Goal: Check status

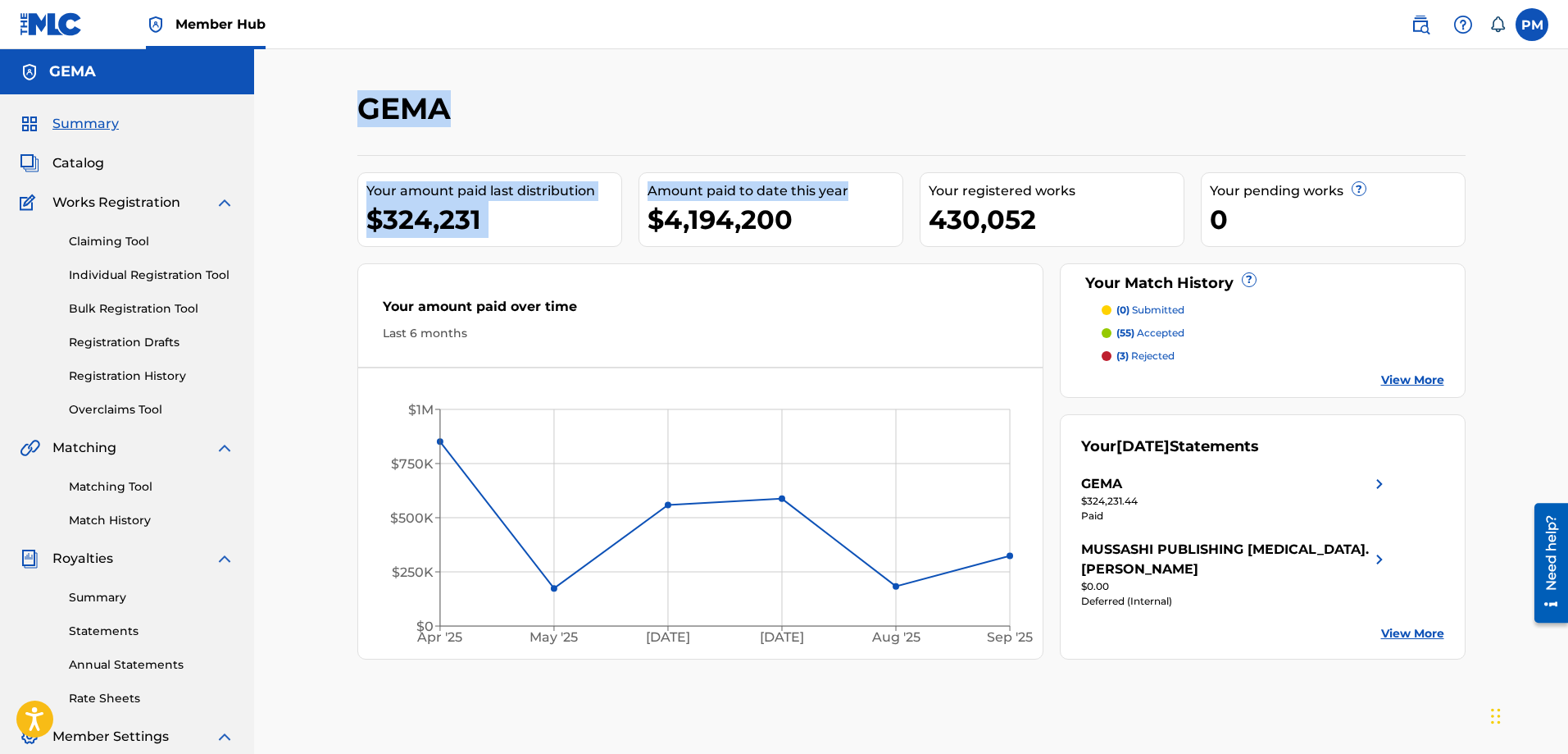
drag, startPoint x: 355, startPoint y: 108, endPoint x: 903, endPoint y: 174, distance: 552.0
click at [902, 173] on div "[PERSON_NAME] Your amount paid last distribution $324,231 Amount paid to date t…" at bounding box center [911, 514] width 1148 height 848
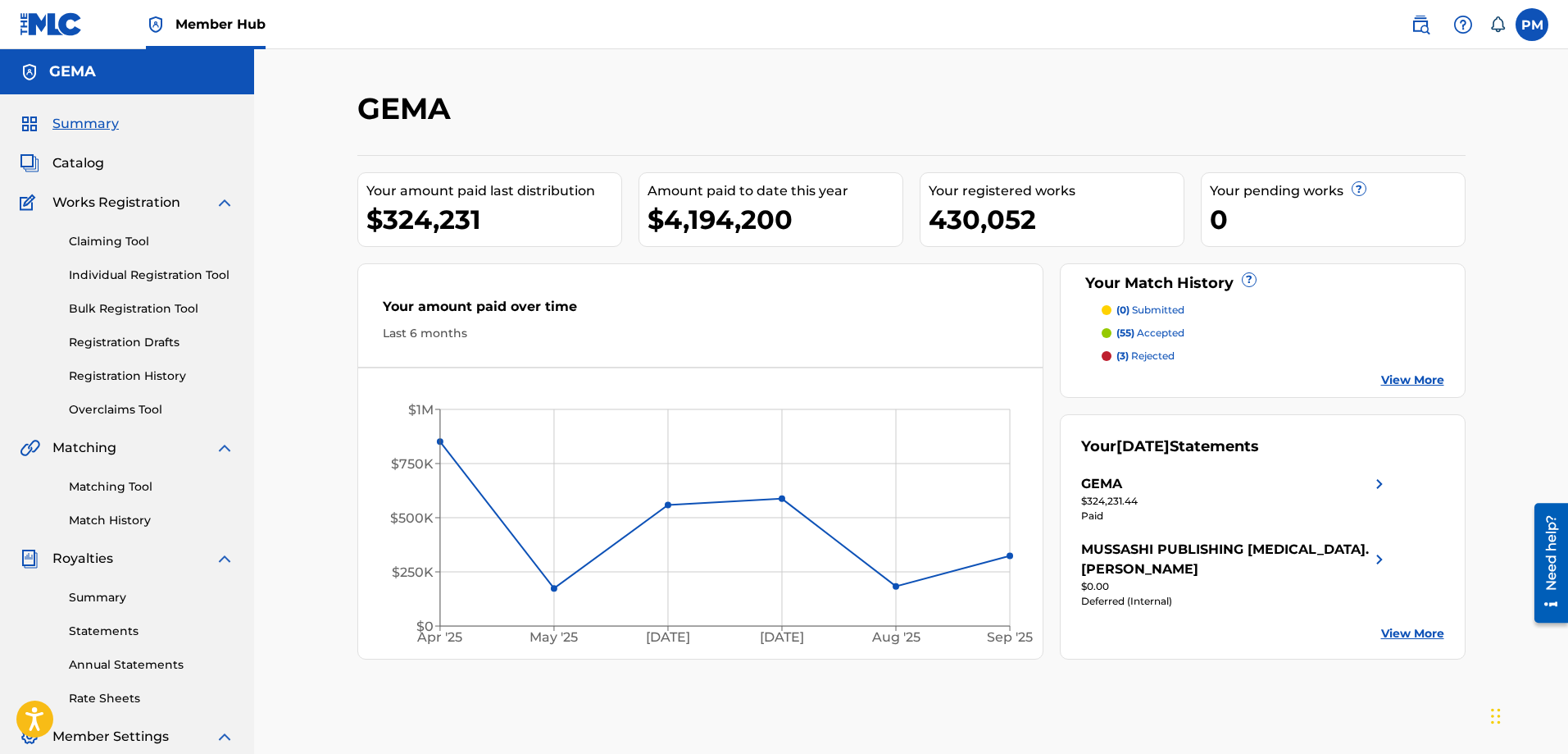
click at [997, 201] on div "430,052" at bounding box center [1056, 219] width 255 height 37
click at [1031, 220] on div "430,052" at bounding box center [1056, 219] width 255 height 37
drag, startPoint x: 1042, startPoint y: 223, endPoint x: 900, endPoint y: 162, distance: 154.5
click at [900, 162] on div "Your amount paid last distribution $324,231 Amount paid to date this year $4,19…" at bounding box center [911, 407] width 1108 height 504
click at [713, 131] on div "GEMA" at bounding box center [784, 115] width 853 height 49
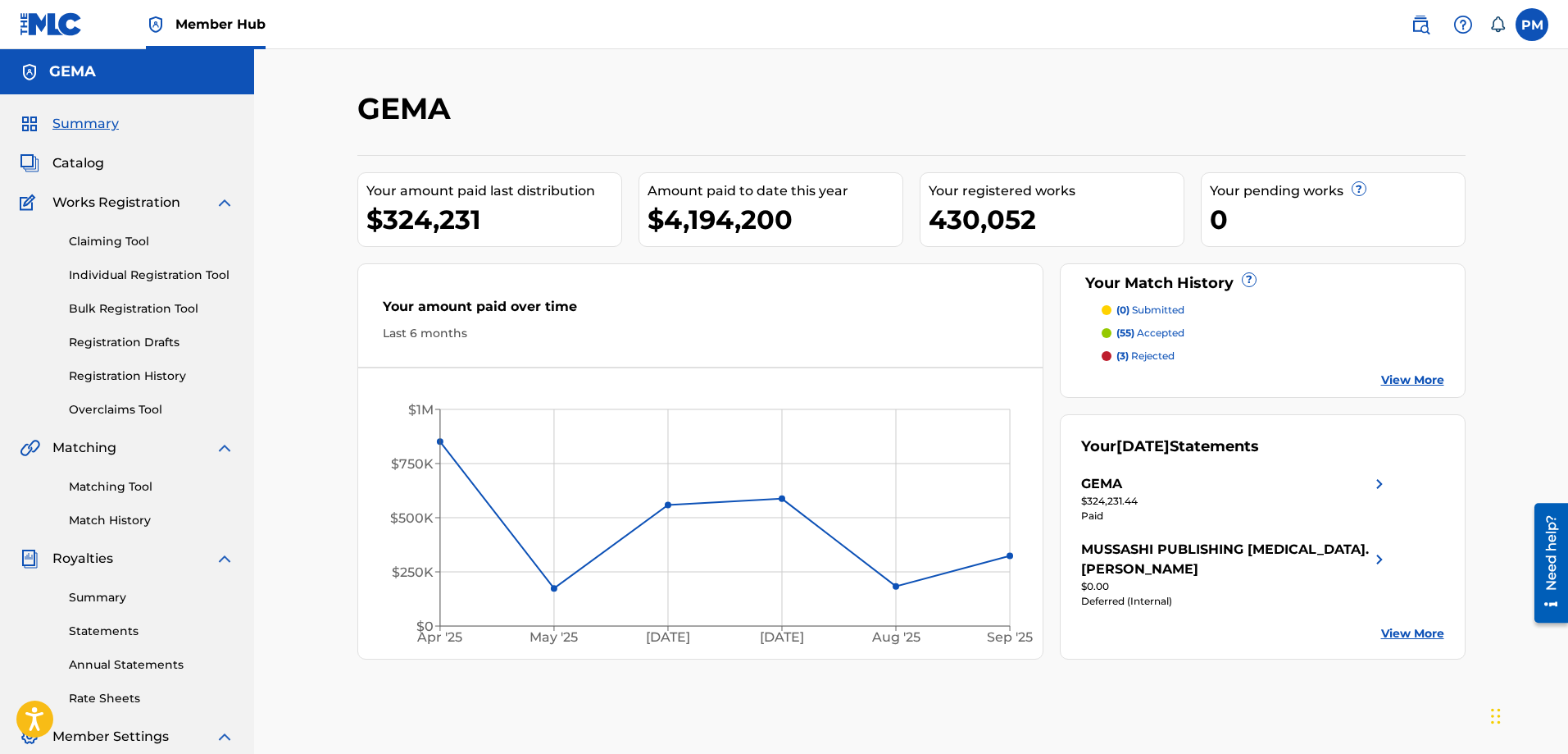
click at [749, 228] on div "$4,194,200" at bounding box center [775, 219] width 255 height 37
click at [786, 230] on div "$4,194,200" at bounding box center [775, 219] width 255 height 37
drag, startPoint x: 805, startPoint y: 224, endPoint x: 650, endPoint y: 181, distance: 160.9
click at [650, 181] on div "Amount paid to date this year $4,194,200" at bounding box center [770, 208] width 265 height 74
click at [605, 125] on div "GEMA" at bounding box center [784, 115] width 853 height 49
